Goal: Information Seeking & Learning: Learn about a topic

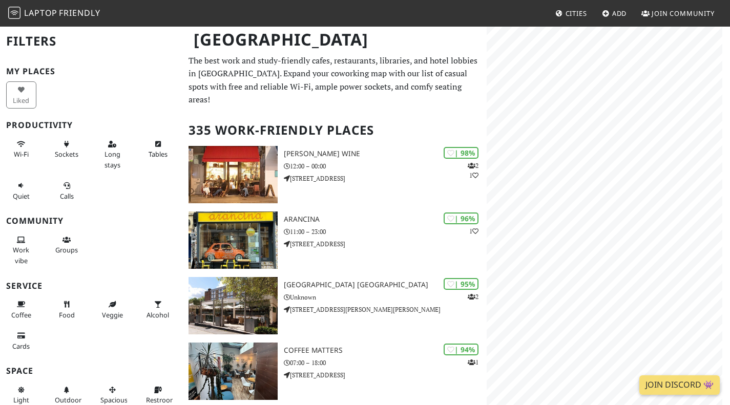
drag, startPoint x: 0, startPoint y: 0, endPoint x: 235, endPoint y: 63, distance: 242.9
click at [329, 89] on p "The best work and study-friendly cafes, restaurants, libraries, and hotel lobbi…" at bounding box center [335, 80] width 292 height 52
click at [547, 251] on div "Map marker" at bounding box center [546, 253] width 10 height 10
click at [548, 198] on link "Fix Coffee" at bounding box center [547, 194] width 56 height 12
click at [718, 193] on div "Map marker" at bounding box center [720, 194] width 10 height 10
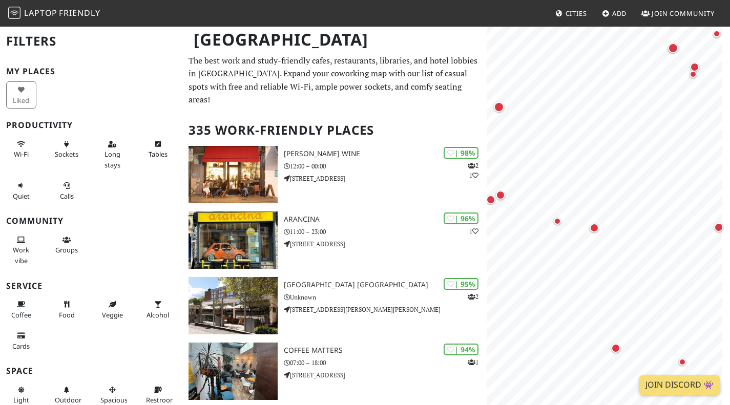
click at [597, 230] on div "Map marker" at bounding box center [594, 227] width 9 height 9
click at [556, 219] on div "Map marker" at bounding box center [557, 221] width 7 height 7
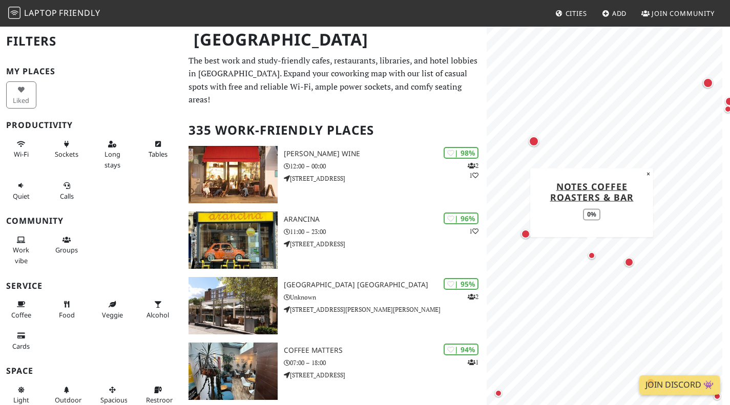
click at [523, 233] on div "Map marker" at bounding box center [525, 234] width 9 height 9
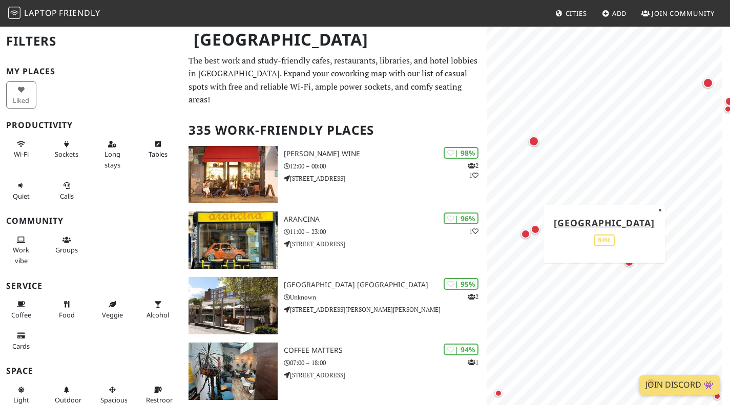
click at [539, 234] on div "Map marker" at bounding box center [535, 229] width 21 height 21
click at [535, 140] on div "Map marker" at bounding box center [534, 141] width 10 height 10
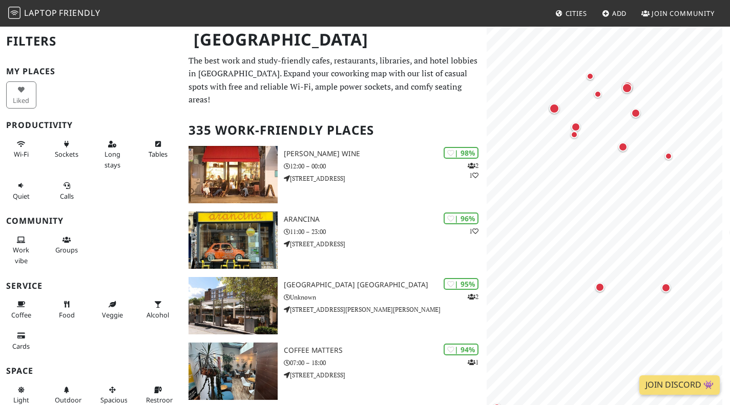
click at [625, 93] on div "Map marker" at bounding box center [627, 88] width 21 height 21
click at [600, 95] on div "Map marker" at bounding box center [598, 94] width 7 height 7
click at [630, 81] on div "Map marker" at bounding box center [627, 88] width 21 height 21
click at [589, 75] on div "Map marker" at bounding box center [590, 76] width 7 height 7
click at [628, 87] on div "Map marker" at bounding box center [627, 88] width 10 height 10
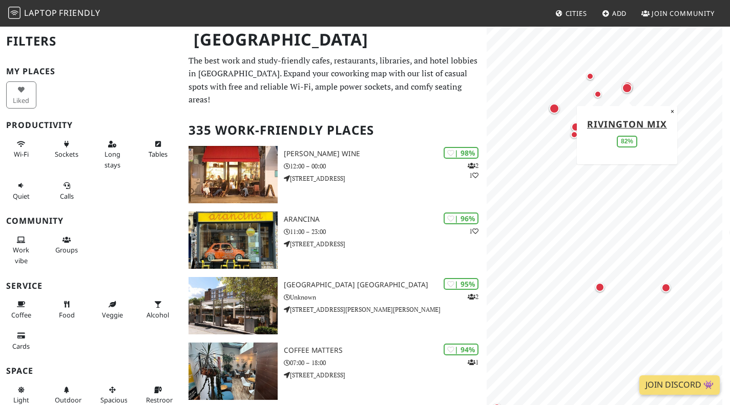
click at [631, 81] on div "Map marker" at bounding box center [627, 88] width 21 height 21
click at [628, 88] on div "Map marker" at bounding box center [627, 88] width 10 height 10
click at [629, 78] on div "Map marker" at bounding box center [627, 88] width 21 height 21
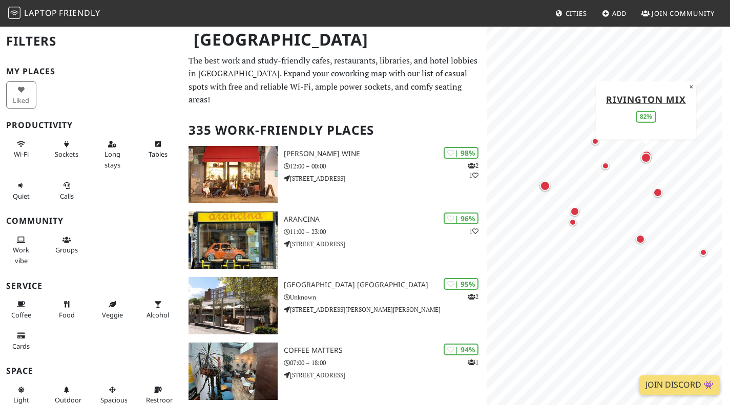
click at [540, 190] on div "Map marker" at bounding box center [545, 186] width 21 height 21
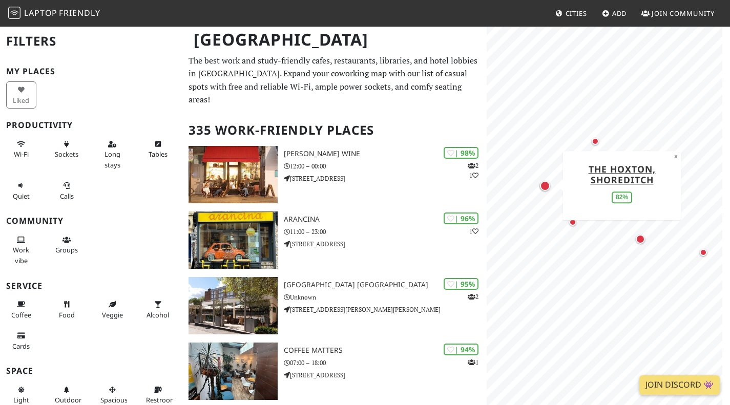
click at [573, 223] on div "Map marker" at bounding box center [572, 222] width 7 height 7
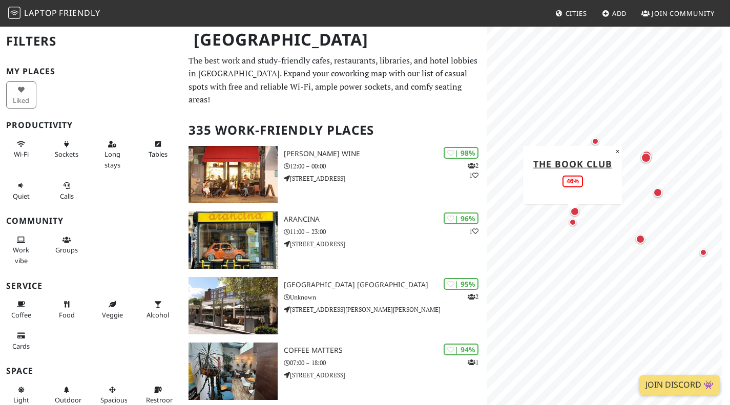
click at [577, 210] on div "Map marker" at bounding box center [574, 211] width 9 height 9
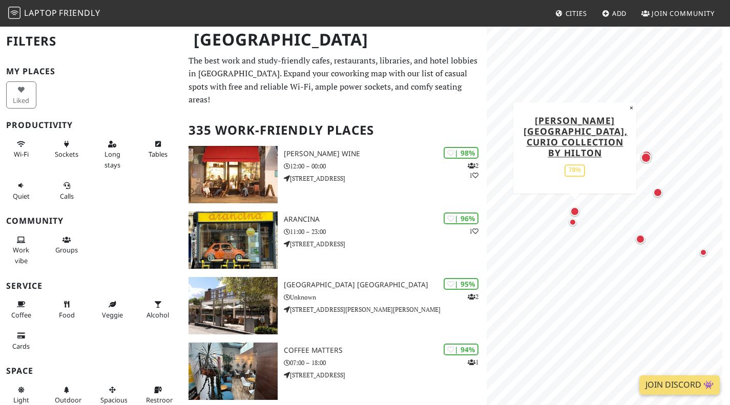
click at [635, 241] on div "Map marker" at bounding box center [640, 239] width 21 height 21
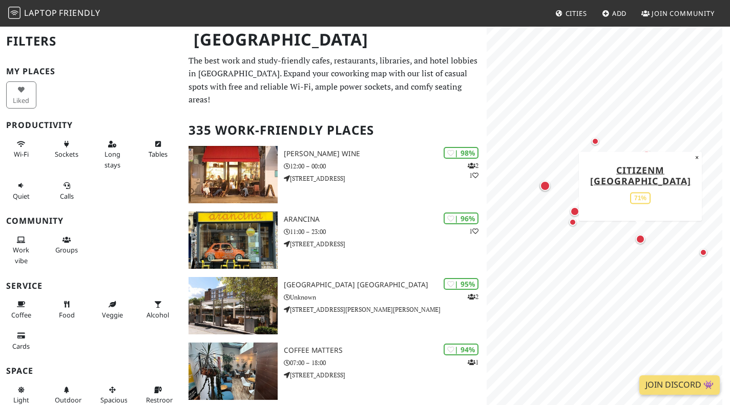
click at [703, 257] on div "Map marker" at bounding box center [703, 252] width 21 height 21
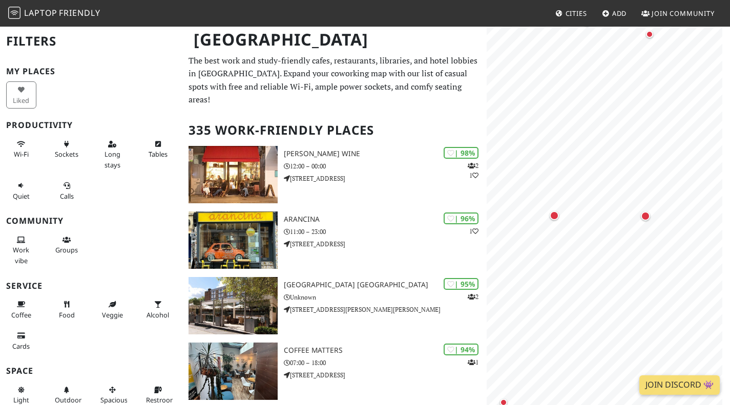
click at [639, 218] on div "Map marker" at bounding box center [646, 216] width 21 height 21
click at [551, 216] on div "Map marker" at bounding box center [554, 215] width 9 height 9
click at [664, 142] on div "Map marker" at bounding box center [664, 142] width 10 height 10
click at [595, 166] on div "Map marker" at bounding box center [590, 172] width 21 height 21
click at [593, 172] on div "Map marker" at bounding box center [590, 172] width 10 height 10
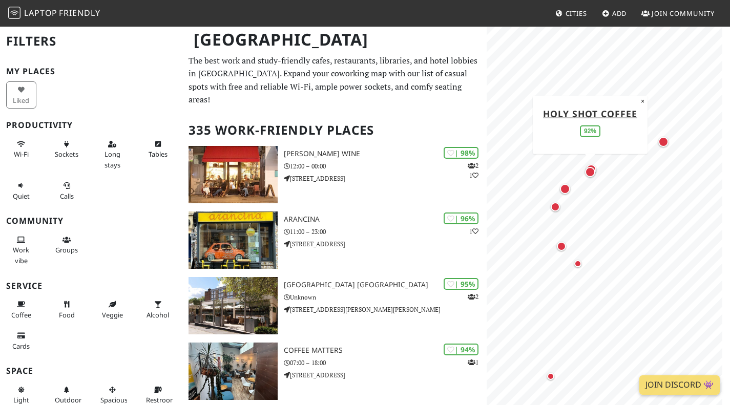
click at [595, 166] on div "Map marker" at bounding box center [590, 172] width 21 height 21
click at [561, 248] on div "Map marker" at bounding box center [561, 246] width 9 height 9
click at [566, 189] on div "Map marker" at bounding box center [565, 189] width 10 height 10
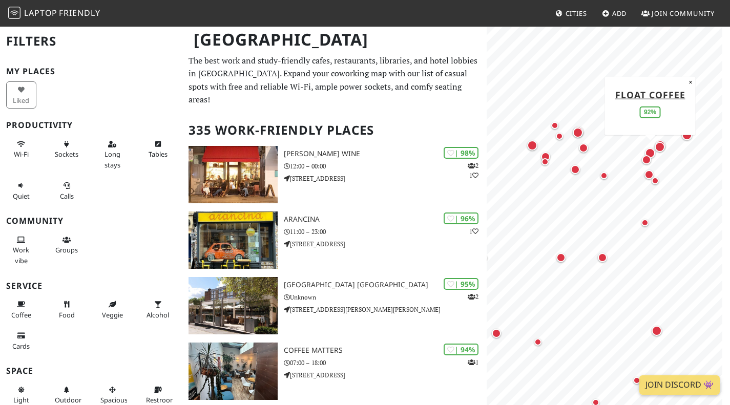
click at [644, 228] on div "Map marker" at bounding box center [645, 223] width 21 height 21
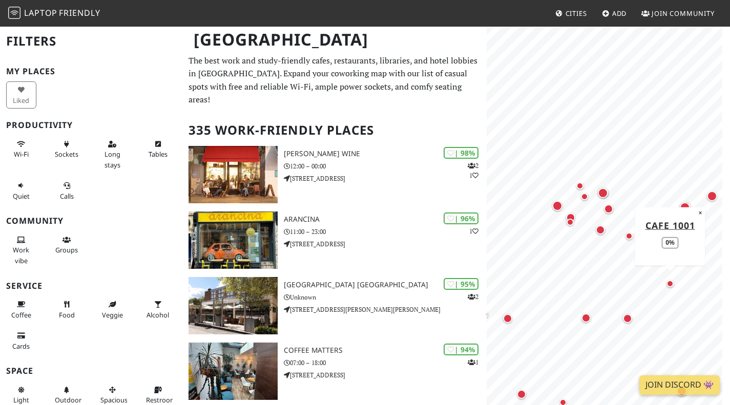
click at [585, 183] on div "Map marker" at bounding box center [580, 186] width 21 height 21
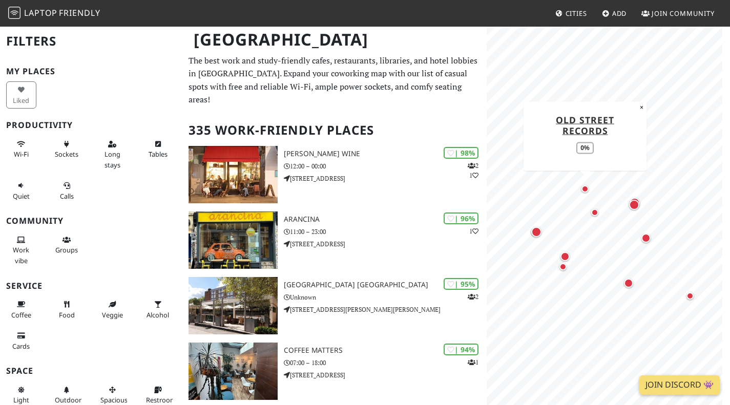
click at [594, 218] on div "Map marker" at bounding box center [595, 212] width 21 height 21
click at [641, 206] on div "Map marker" at bounding box center [634, 205] width 21 height 21
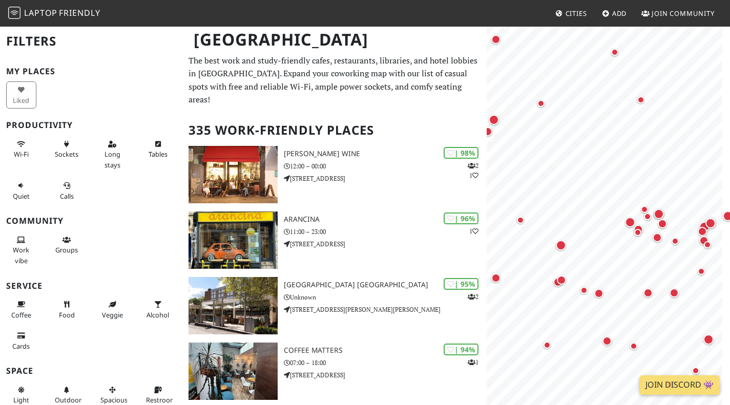
click at [598, 292] on div "Map marker" at bounding box center [599, 293] width 9 height 9
click at [585, 287] on div "Map marker" at bounding box center [584, 290] width 7 height 7
click at [596, 292] on div "Map marker" at bounding box center [599, 293] width 9 height 9
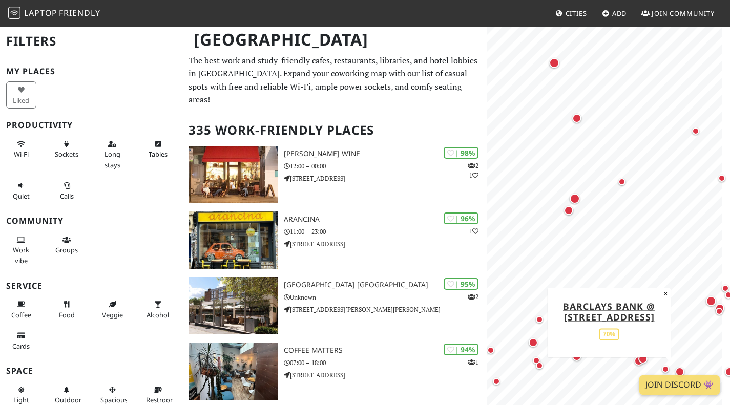
click at [575, 199] on div "Map marker" at bounding box center [575, 199] width 10 height 10
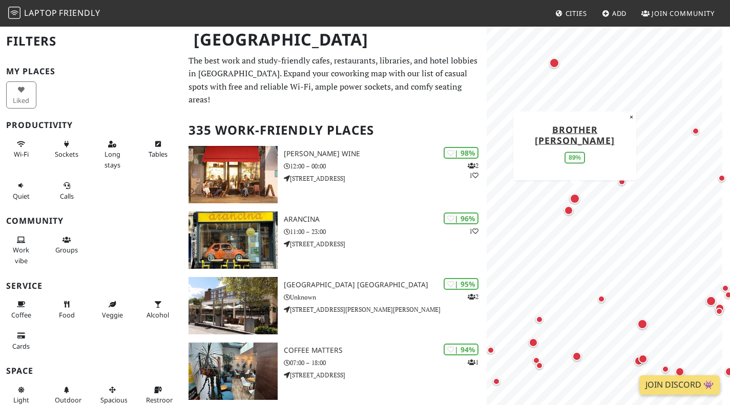
click at [565, 208] on div "Map marker" at bounding box center [568, 210] width 9 height 9
click at [621, 181] on div "Map marker" at bounding box center [622, 181] width 7 height 7
click at [574, 113] on div "Map marker" at bounding box center [577, 118] width 21 height 21
